Goal: Navigation & Orientation: Go to known website

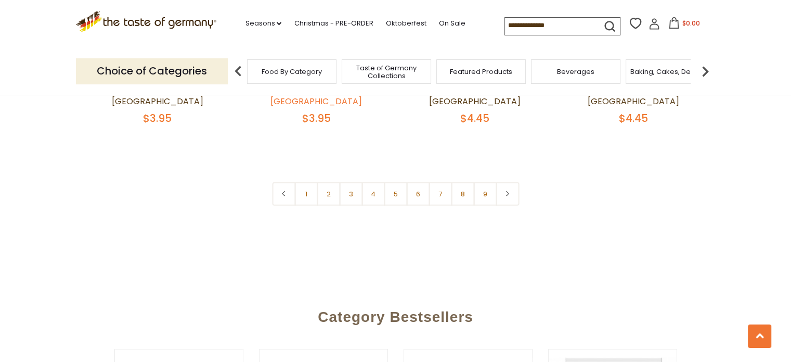
scroll to position [2483, 0]
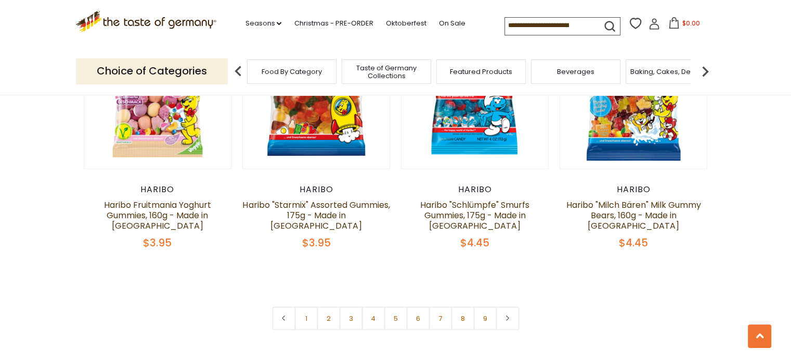
click at [389, 66] on span "Taste of Germany Collections" at bounding box center [386, 72] width 83 height 16
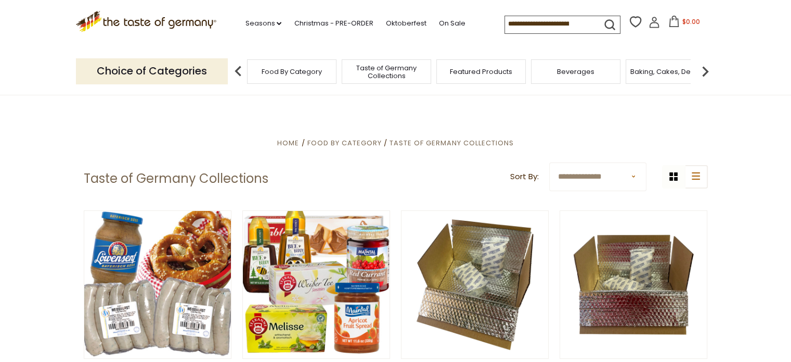
click at [701, 68] on img at bounding box center [705, 71] width 21 height 21
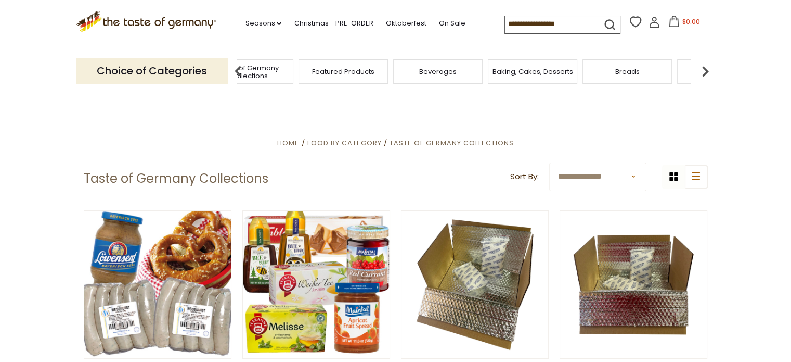
click at [239, 69] on img at bounding box center [238, 71] width 21 height 21
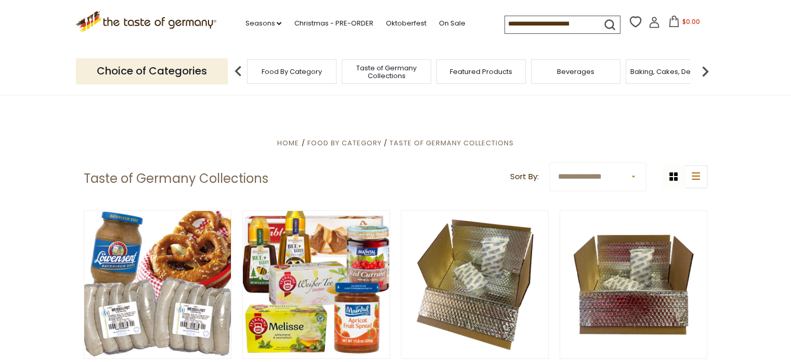
click at [392, 72] on span "Taste of Germany Collections" at bounding box center [386, 72] width 83 height 16
